Goal: Information Seeking & Learning: Check status

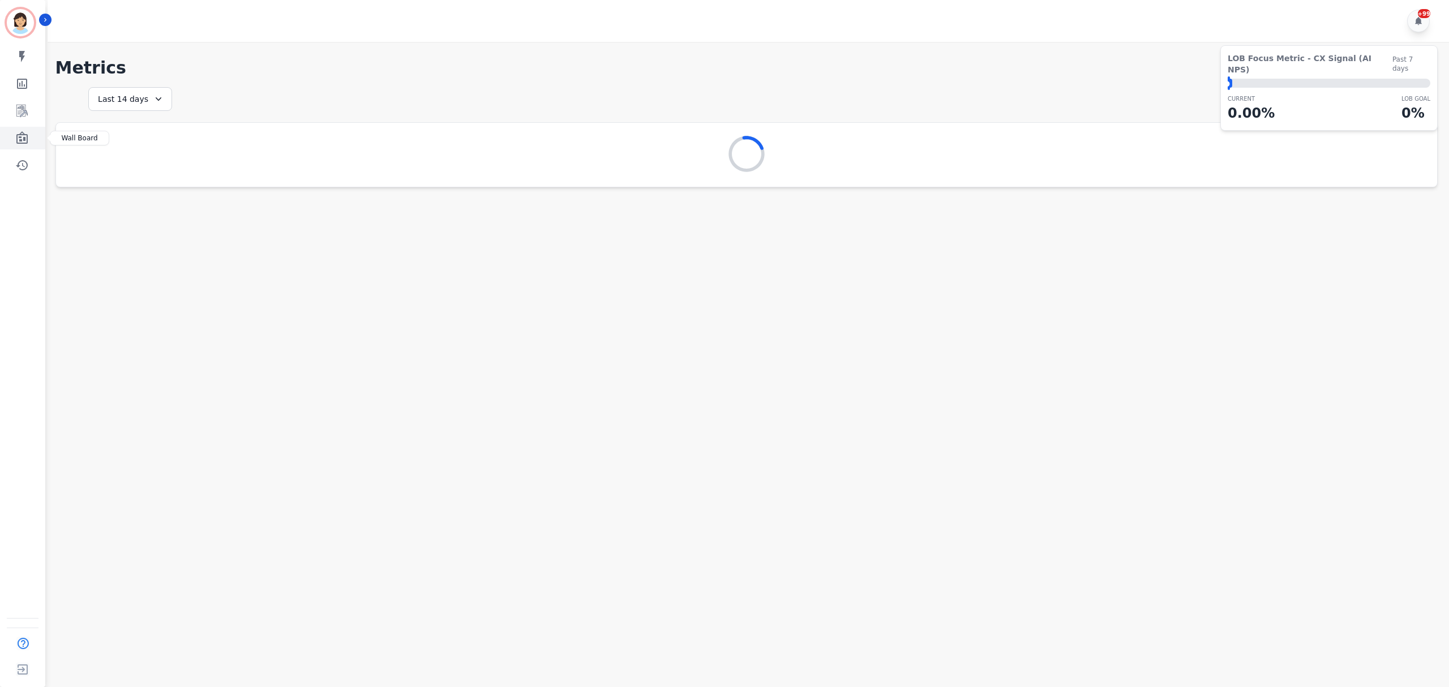
click at [25, 134] on icon "Sidebar" at bounding box center [21, 137] width 11 height 12
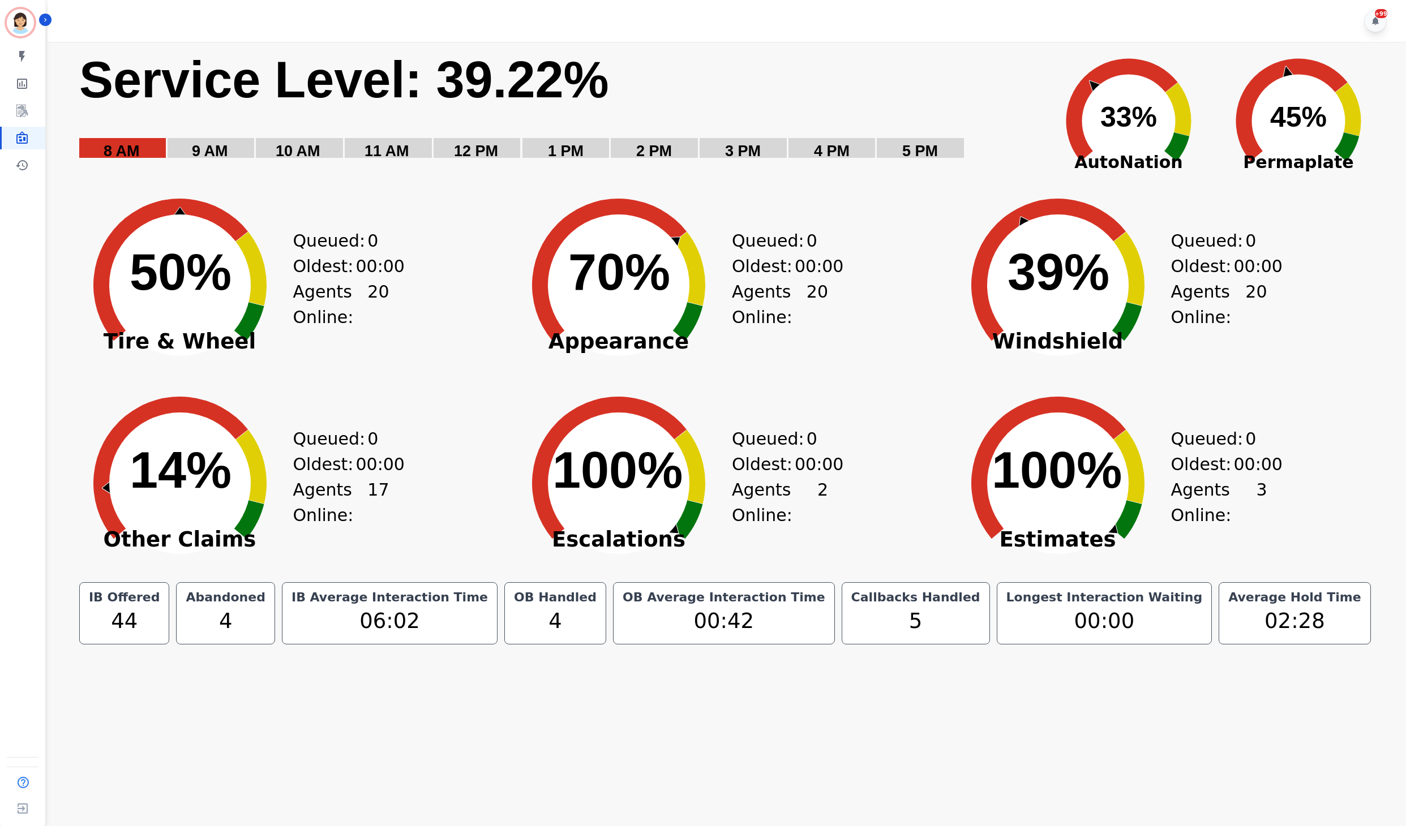
click at [825, 166] on rect "Service Level: 0%" at bounding box center [557, 112] width 959 height 127
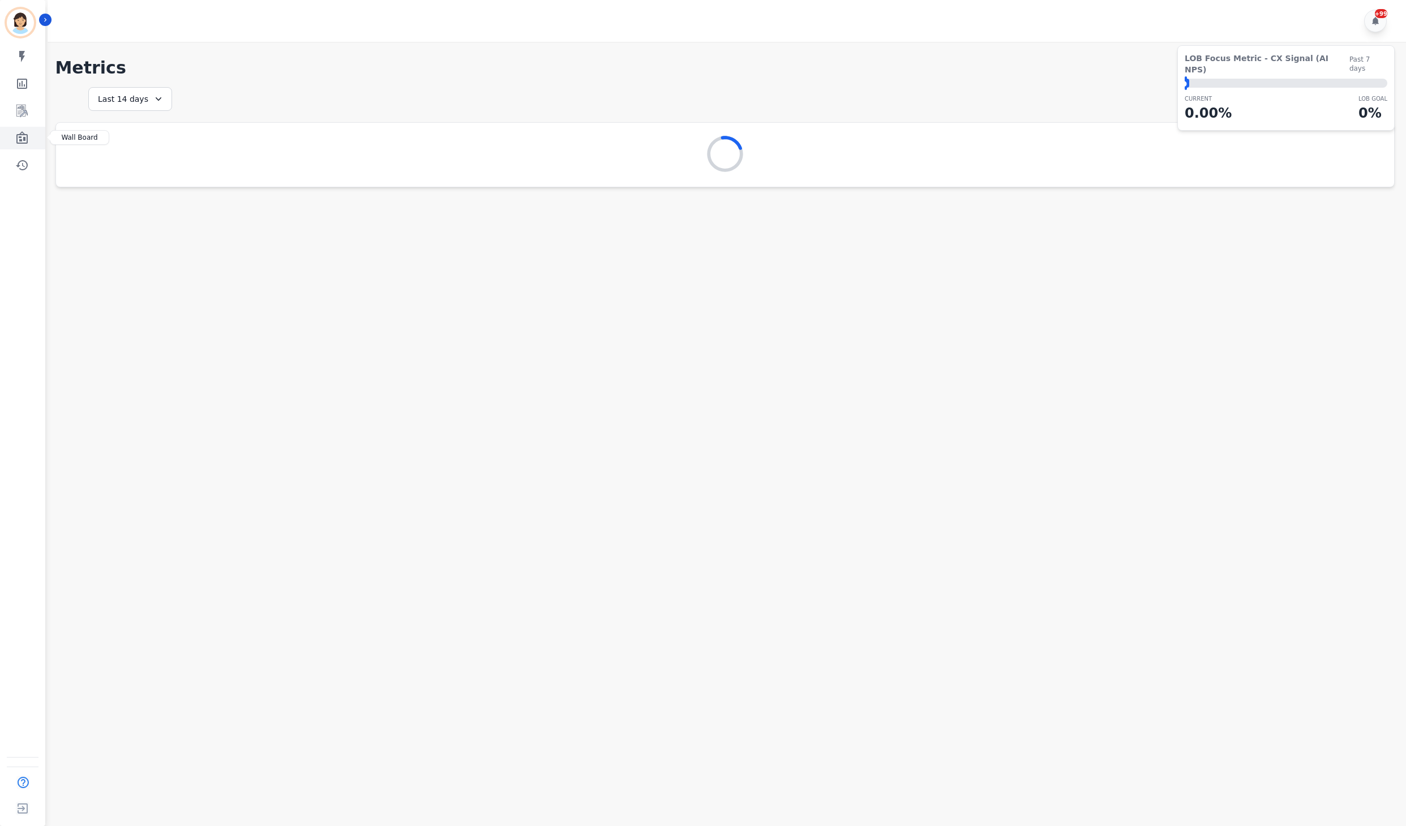
click at [31, 135] on link "Sidebar" at bounding box center [24, 138] width 44 height 23
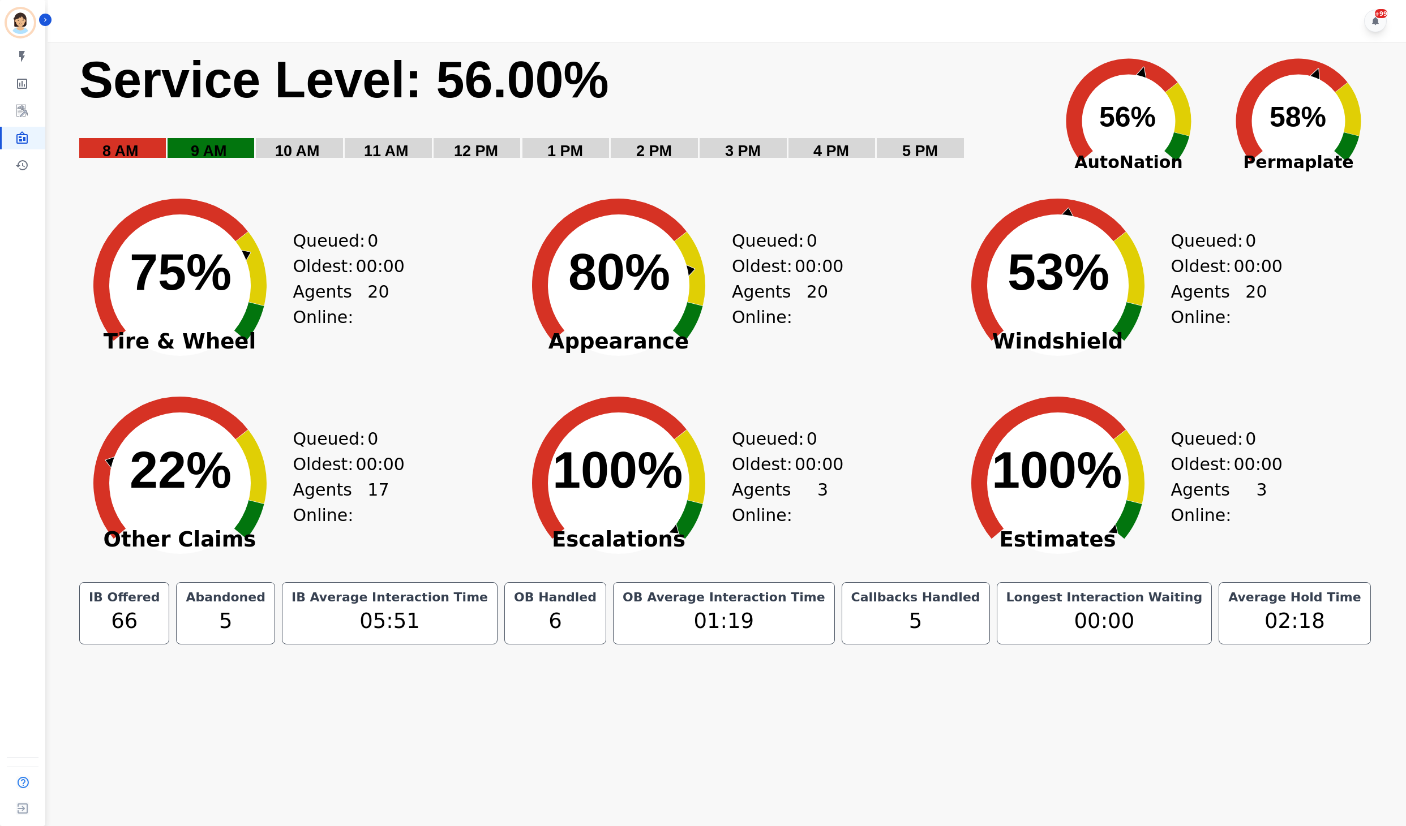
click at [261, 97] on text "Service Level: 56.00%" at bounding box center [344, 80] width 530 height 57
drag, startPoint x: 1046, startPoint y: 94, endPoint x: 1044, endPoint y: 100, distance: 6.1
click at [1045, 97] on icon "Created with Highcharts 10.3.3 67% ​ 67%" at bounding box center [1129, 112] width 170 height 141
drag, startPoint x: 1046, startPoint y: 77, endPoint x: 1055, endPoint y: 74, distance: 9.7
click at [1046, 77] on icon "Created with Highcharts 10.3.3 67% ​ 67%" at bounding box center [1129, 112] width 170 height 141
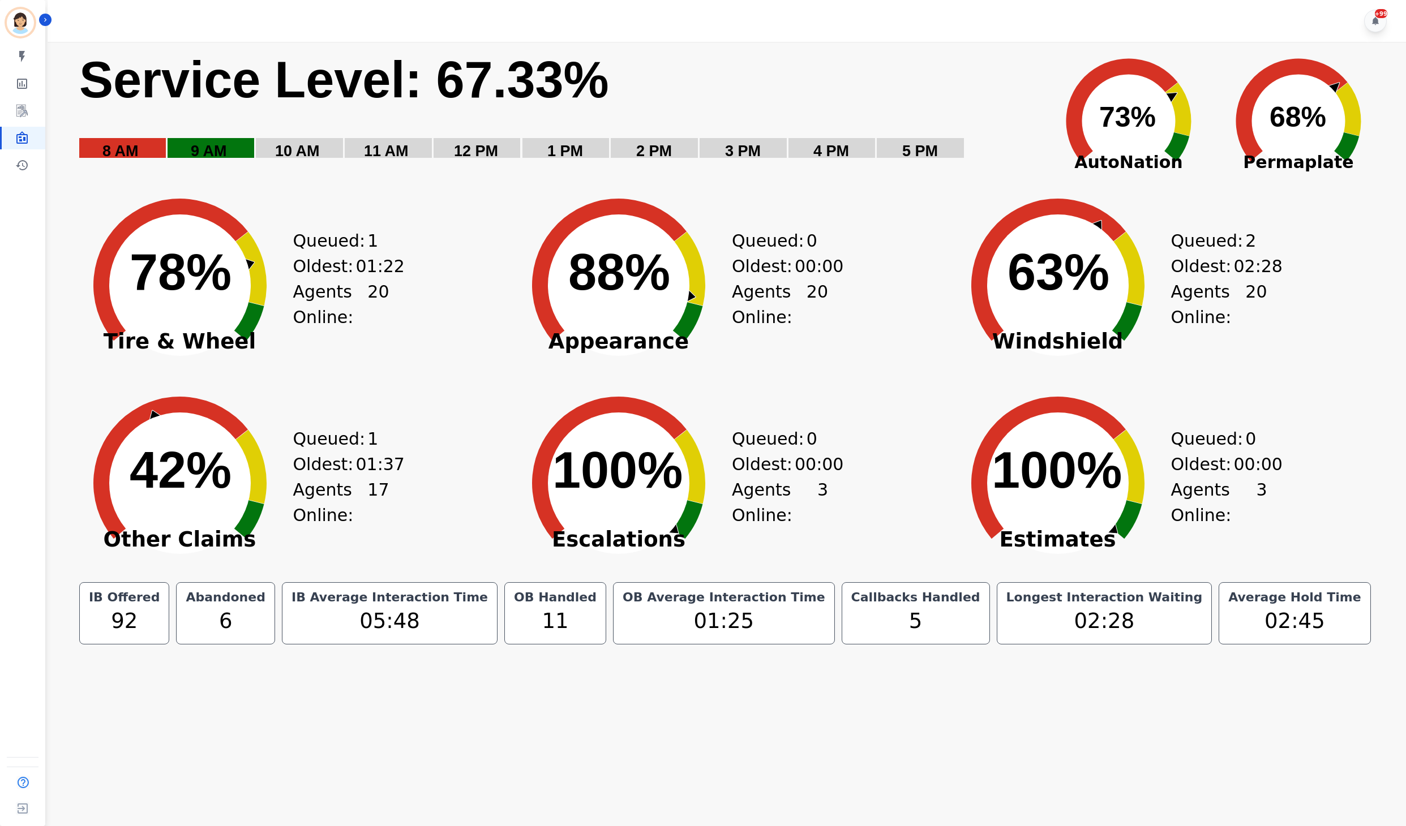
click at [1117, 111] on text "73% ​ 73%" at bounding box center [1127, 117] width 57 height 32
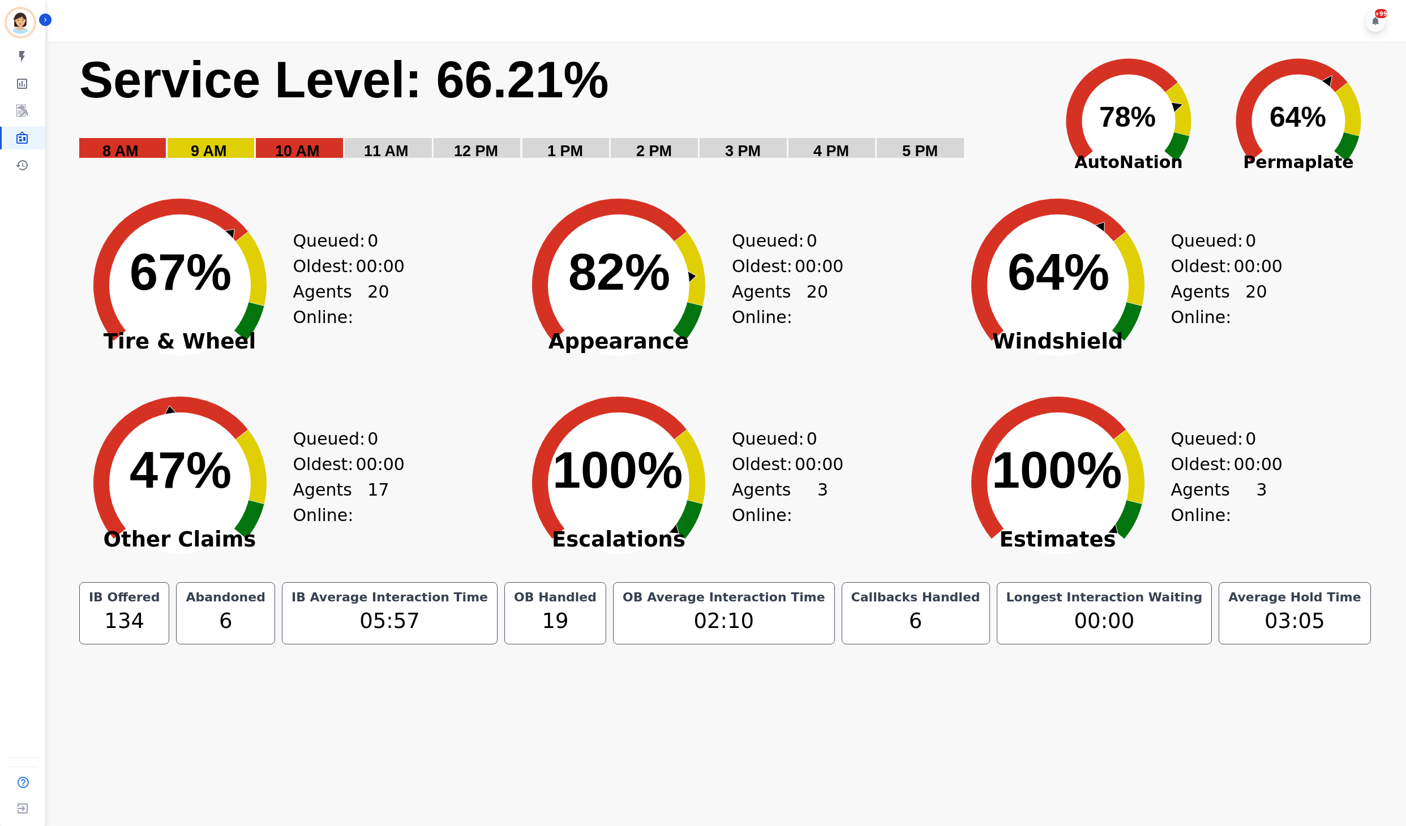
click at [1049, 115] on icon "Created with Highcharts 10.3.3 78% ​ 78%" at bounding box center [1129, 112] width 170 height 141
